Goal: Task Accomplishment & Management: Manage account settings

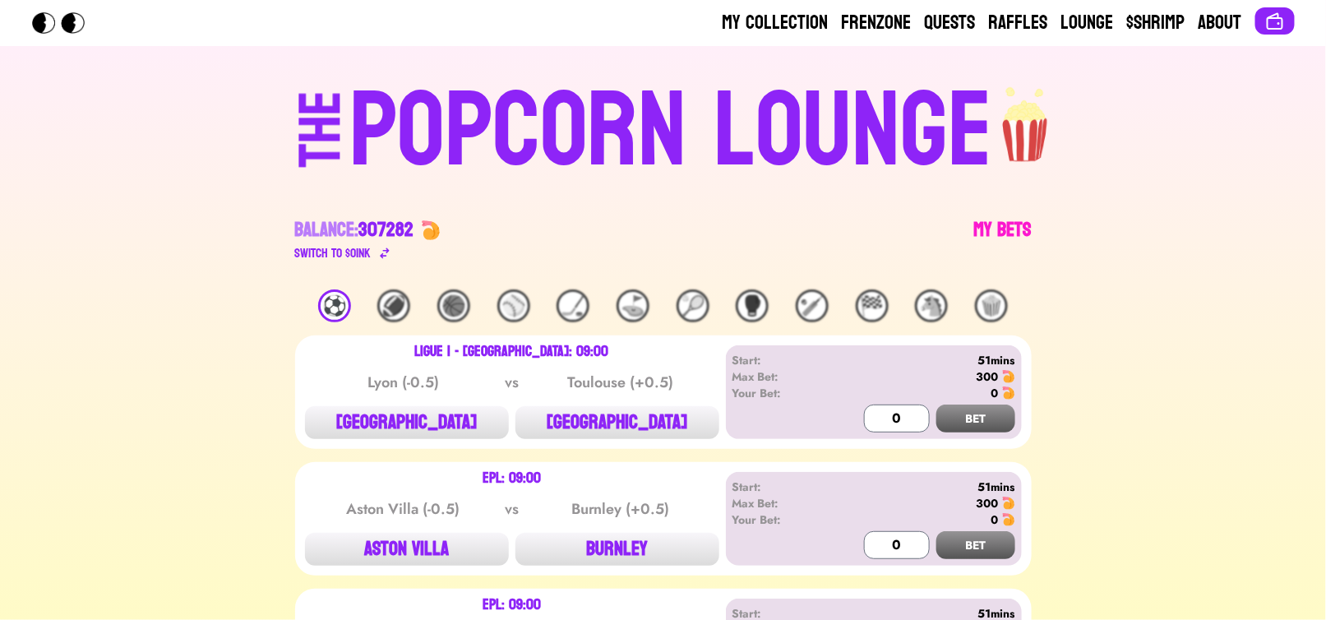
click at [1018, 229] on link "My Bets" at bounding box center [1003, 240] width 58 height 46
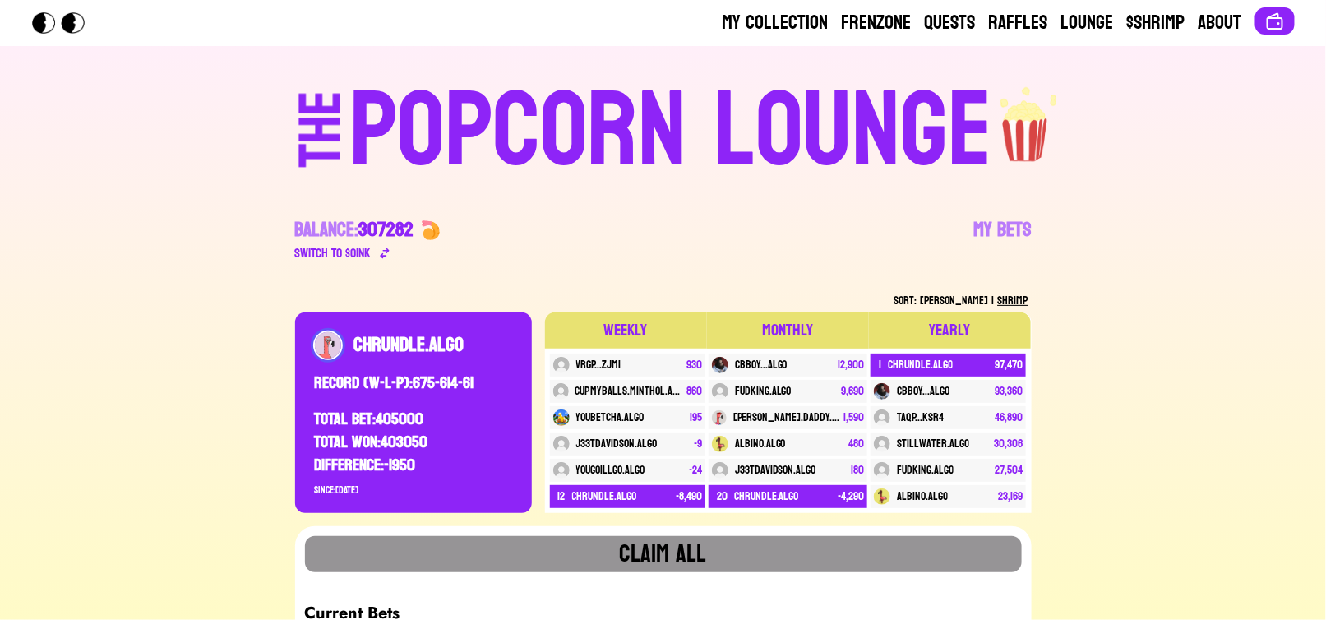
click at [565, 96] on div "POPCORN LOUNGE" at bounding box center [671, 131] width 644 height 105
